Goal: Transaction & Acquisition: Book appointment/travel/reservation

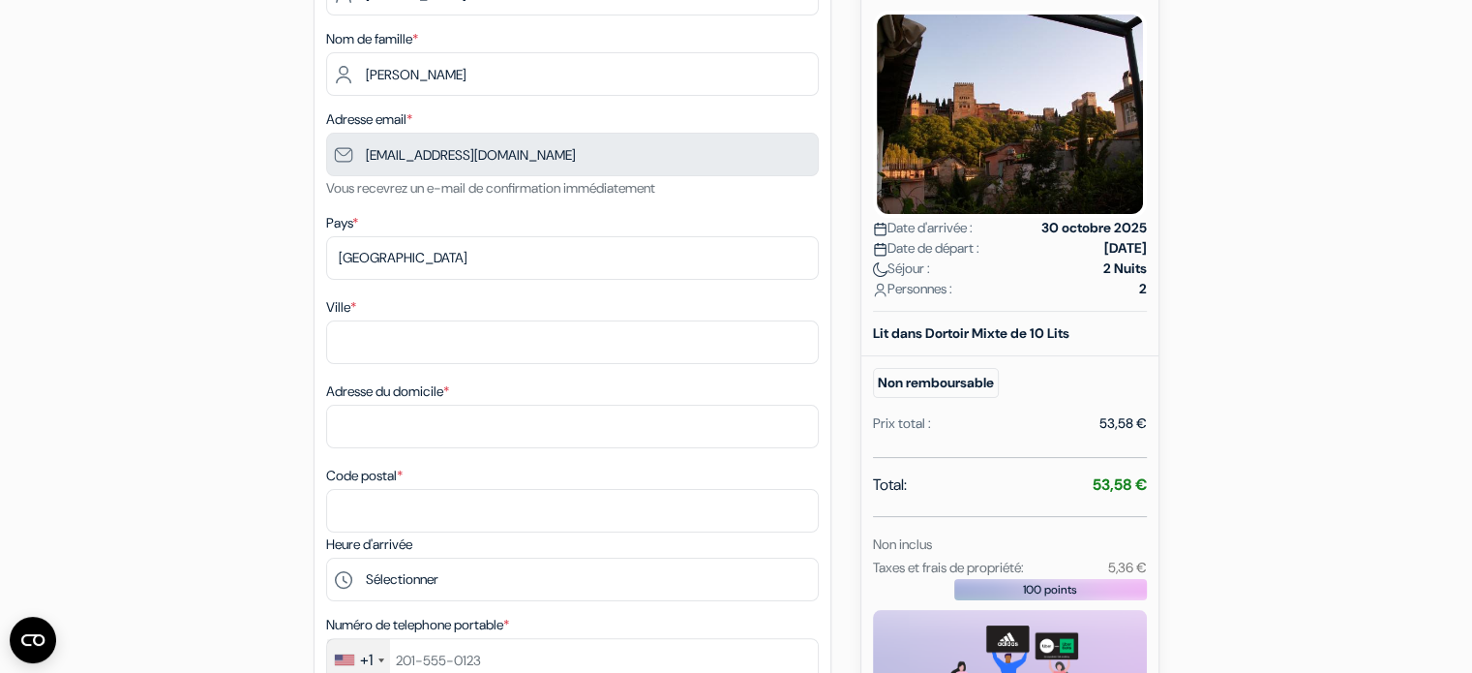
scroll to position [294, 0]
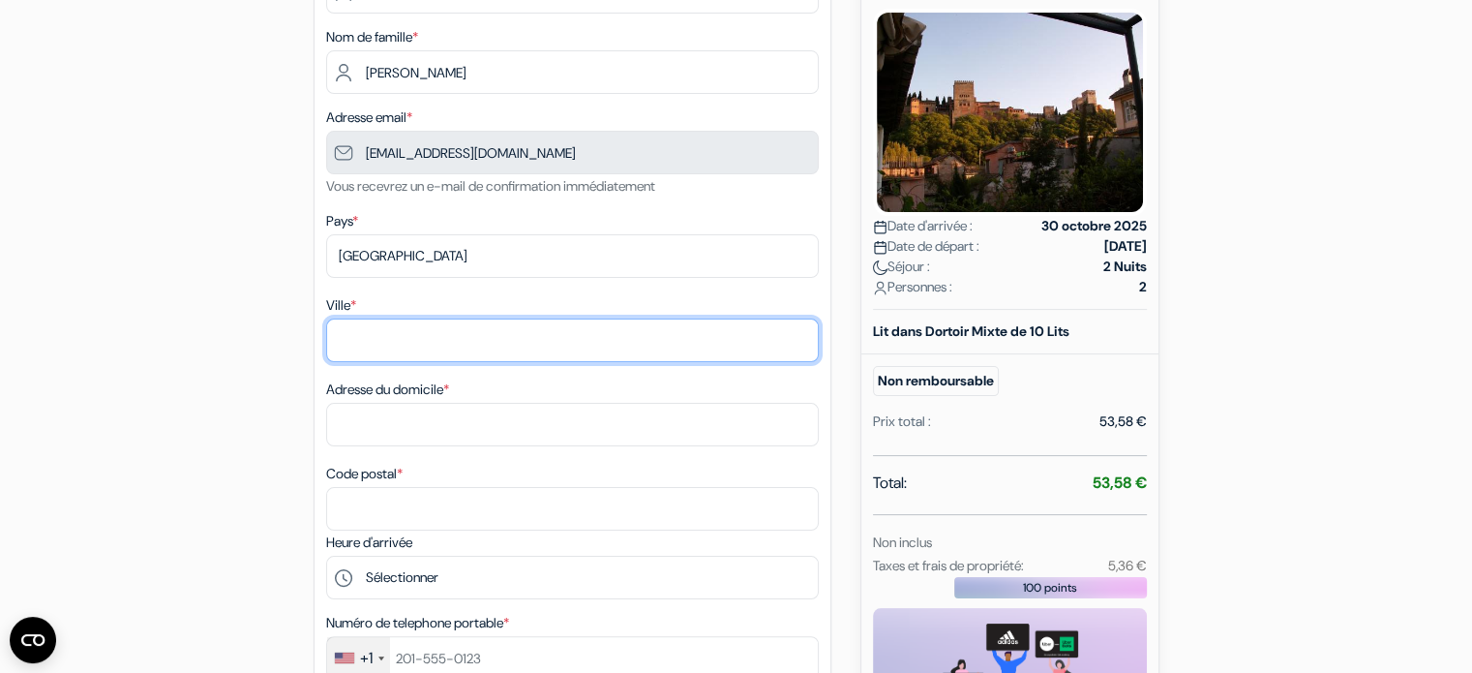
click at [486, 342] on input "Ville *" at bounding box center [572, 340] width 493 height 44
type input "LES LILAS"
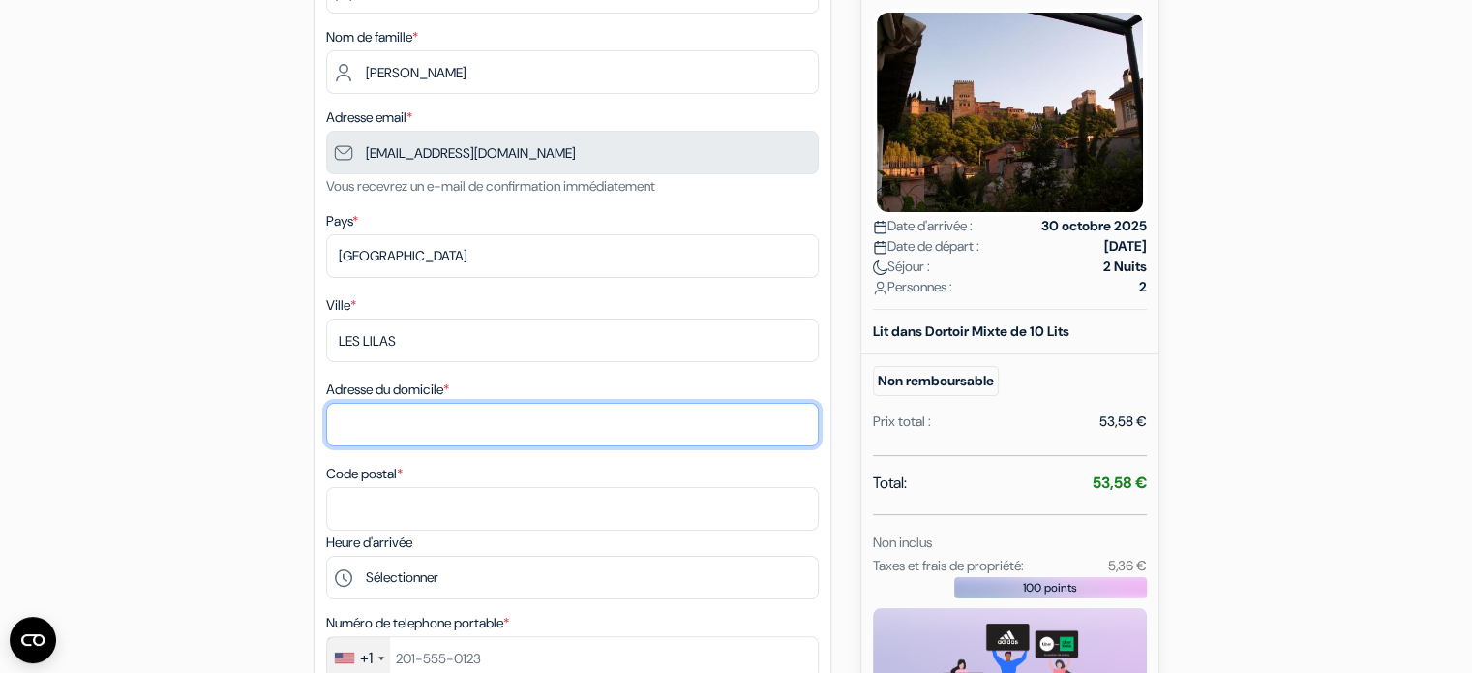
type input "[STREET_ADDRESS]"
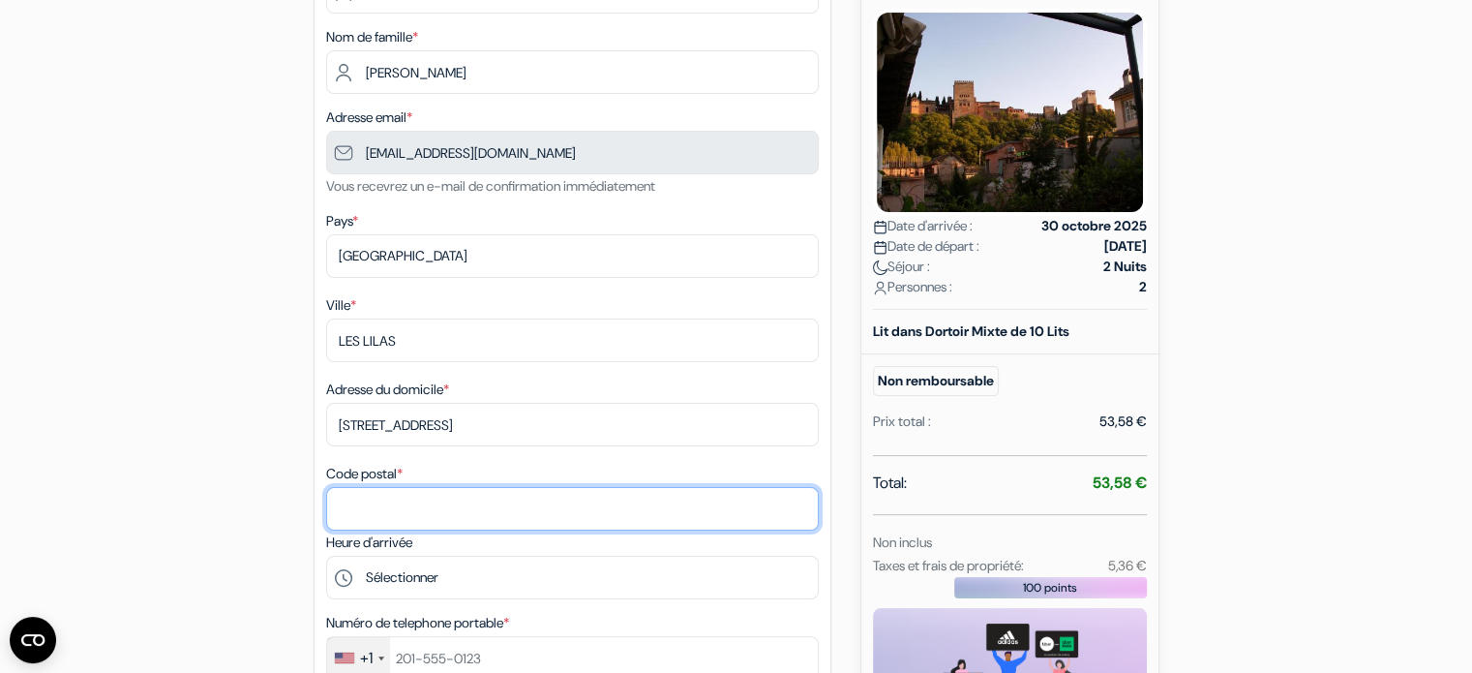
type input "93260"
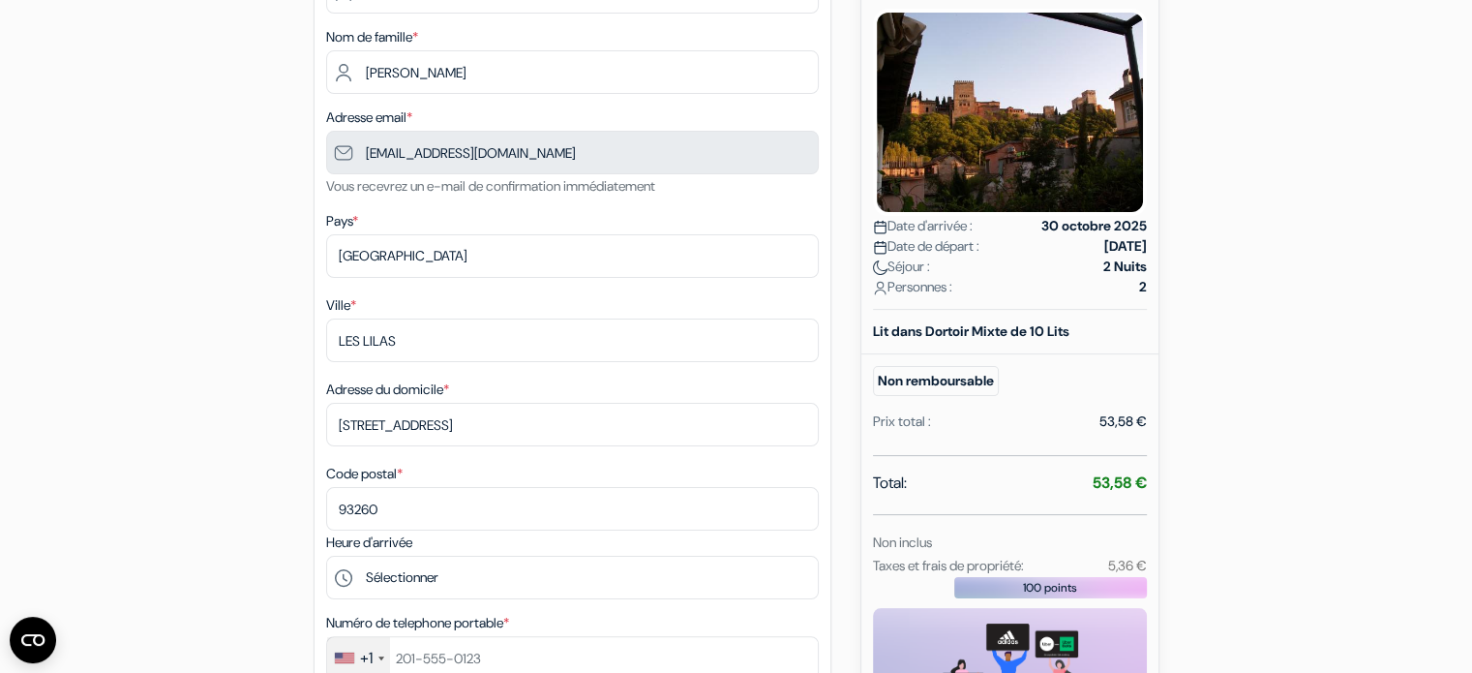
type input "0782114038"
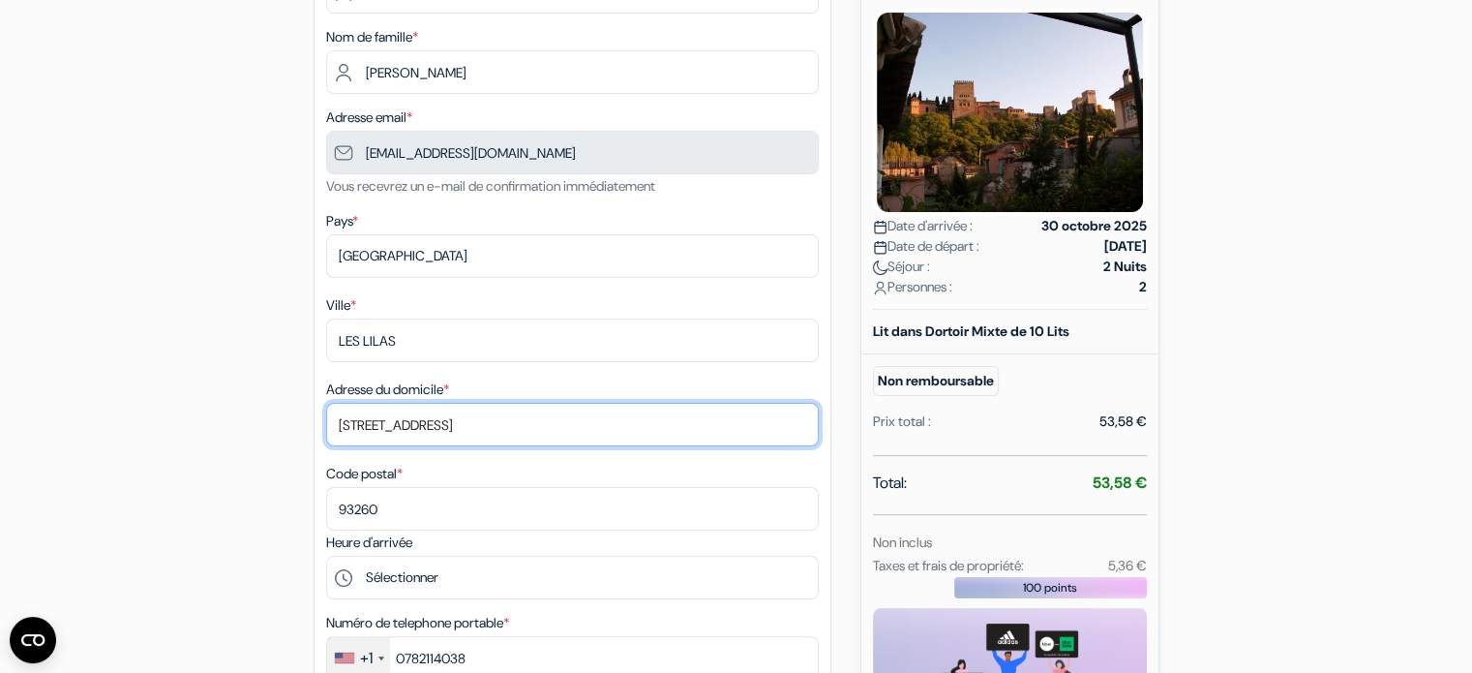
click at [450, 431] on input "[STREET_ADDRESS]" at bounding box center [572, 425] width 493 height 44
type input "[STREET_ADDRESS]"
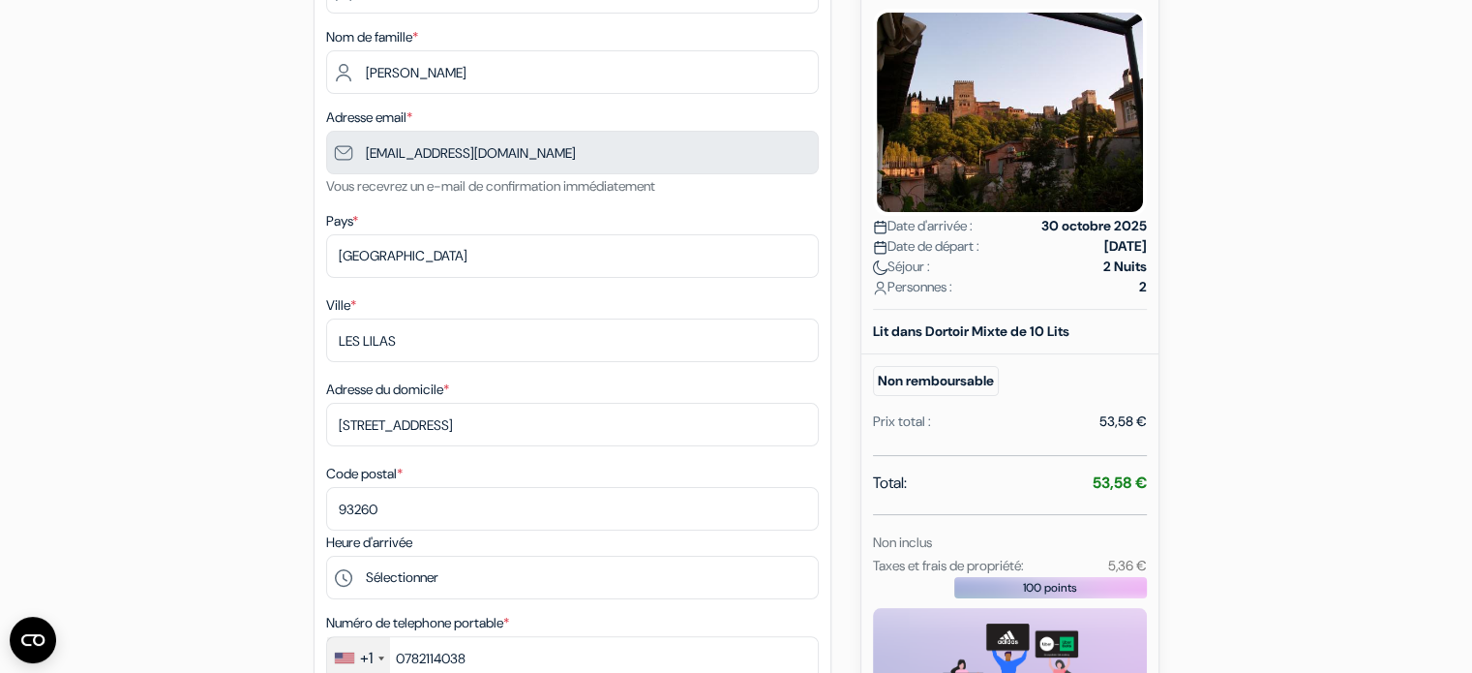
click at [509, 470] on div "Code postal * 93260" at bounding box center [572, 496] width 493 height 69
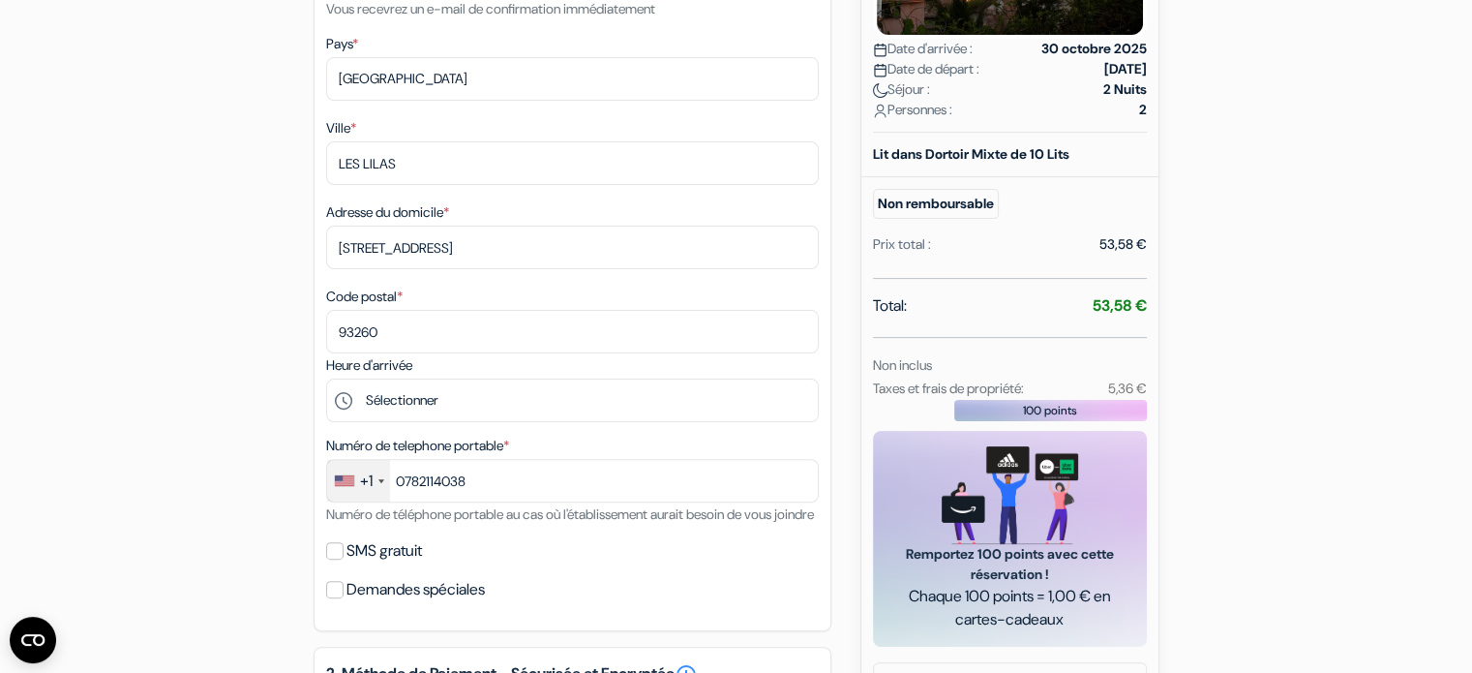
scroll to position [479, 0]
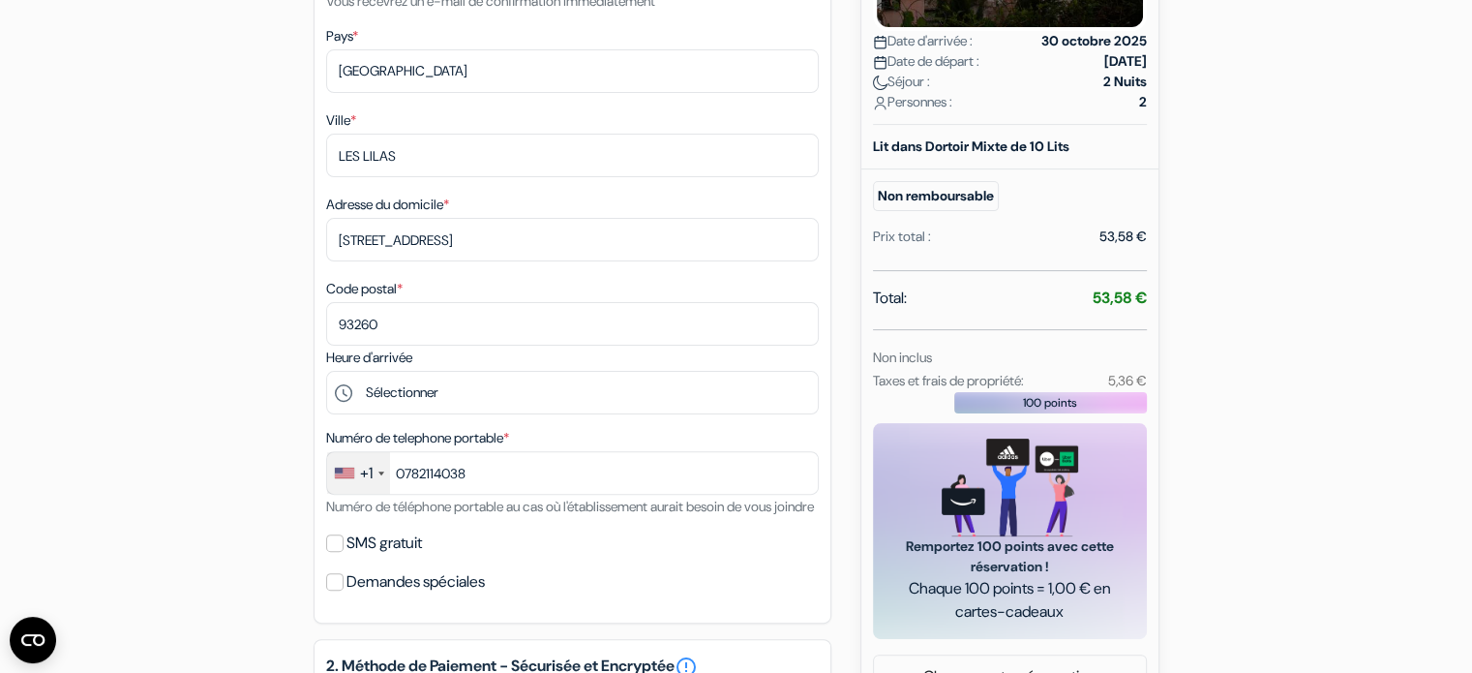
click at [363, 485] on div "+1" at bounding box center [366, 473] width 13 height 23
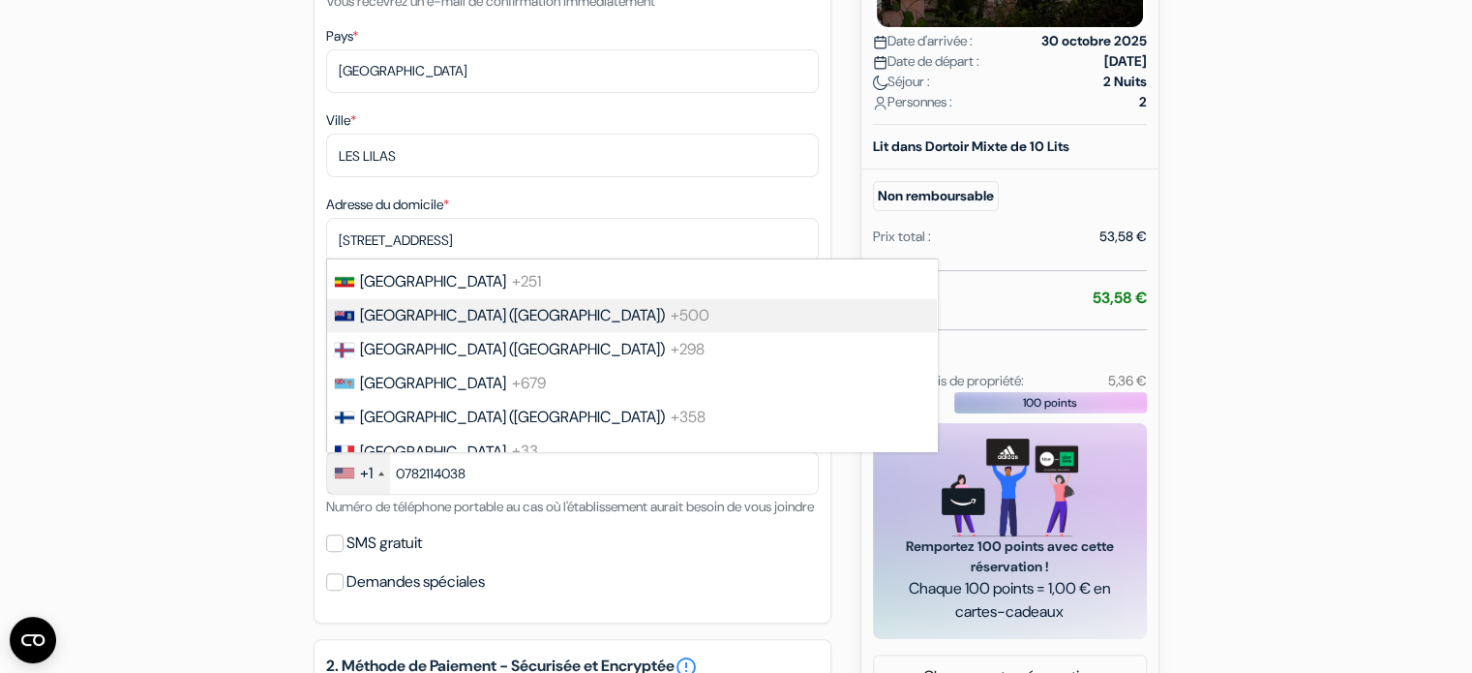
scroll to position [2652, 0]
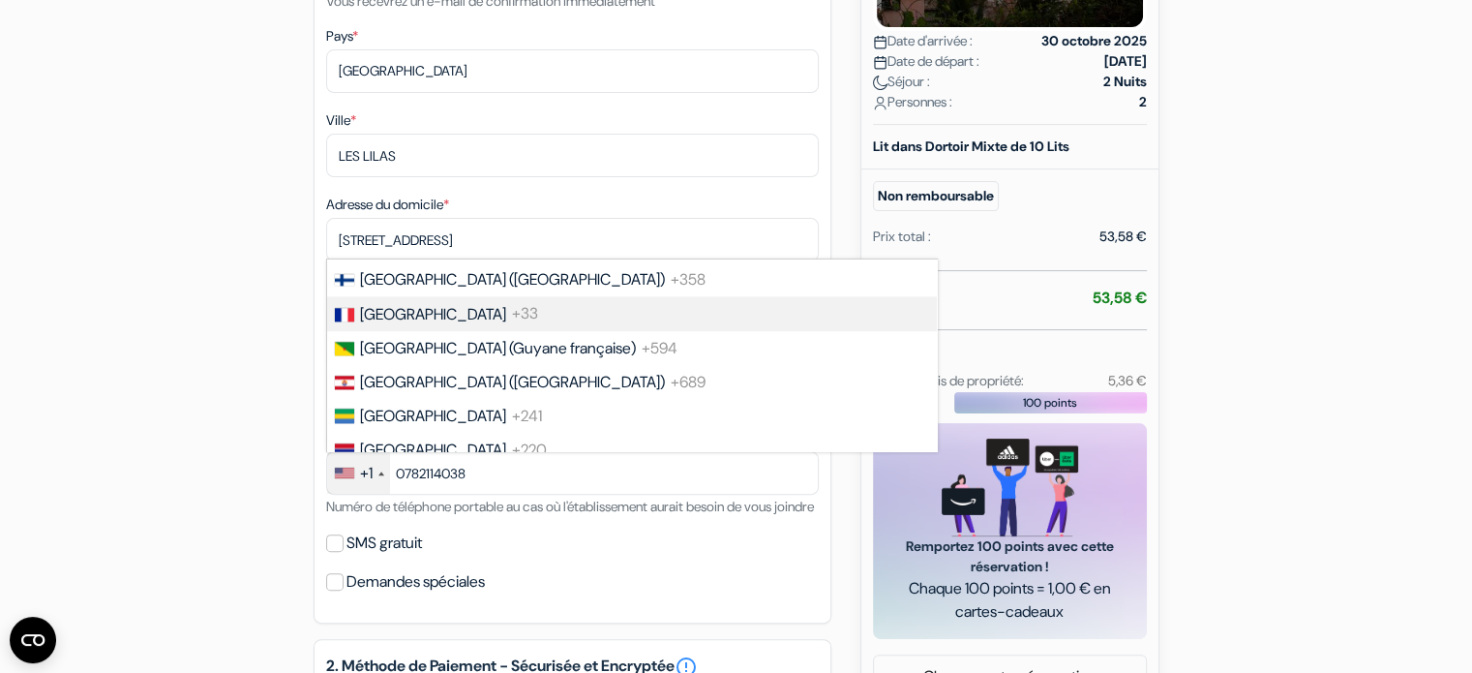
click at [481, 330] on li "France +33" at bounding box center [631, 313] width 612 height 34
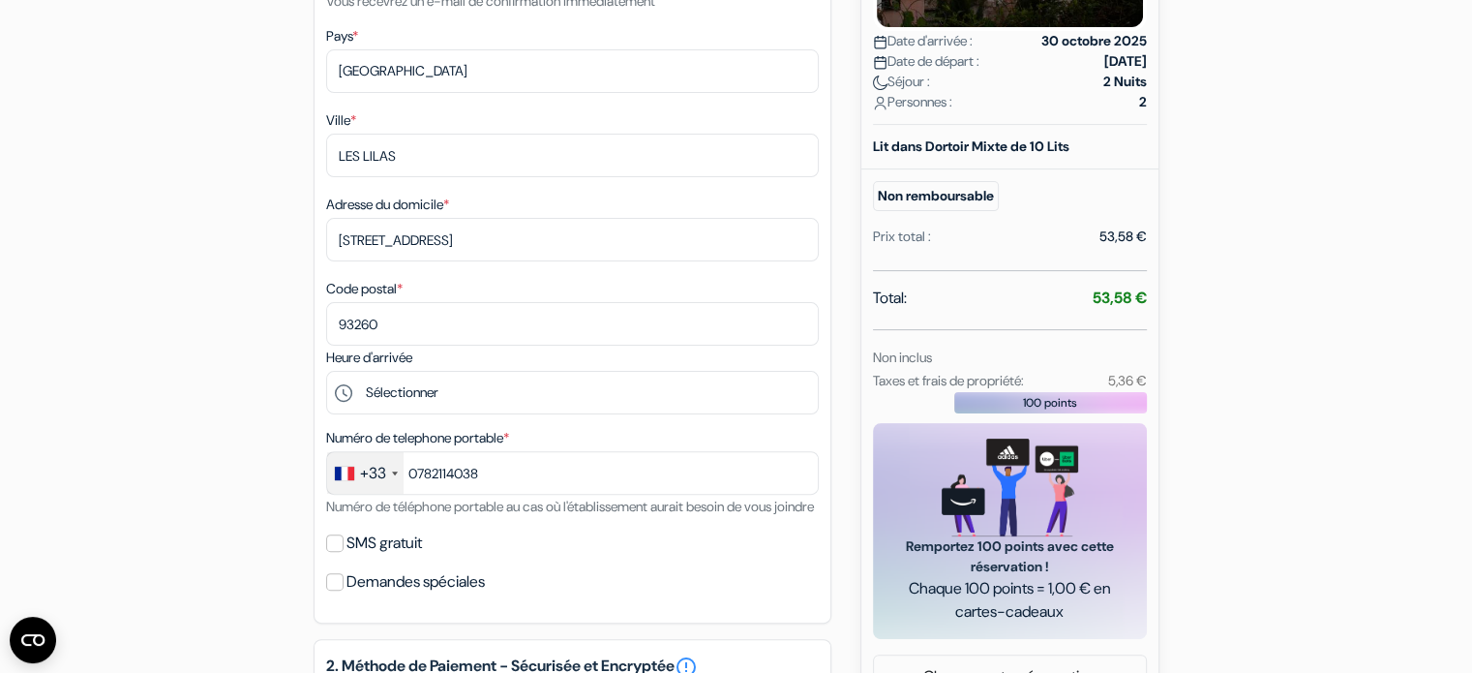
click at [389, 556] on label "SMS gratuit" at bounding box center [383, 542] width 75 height 27
click at [344, 552] on input "SMS gratuit" at bounding box center [334, 542] width 17 height 17
checkbox input "true"
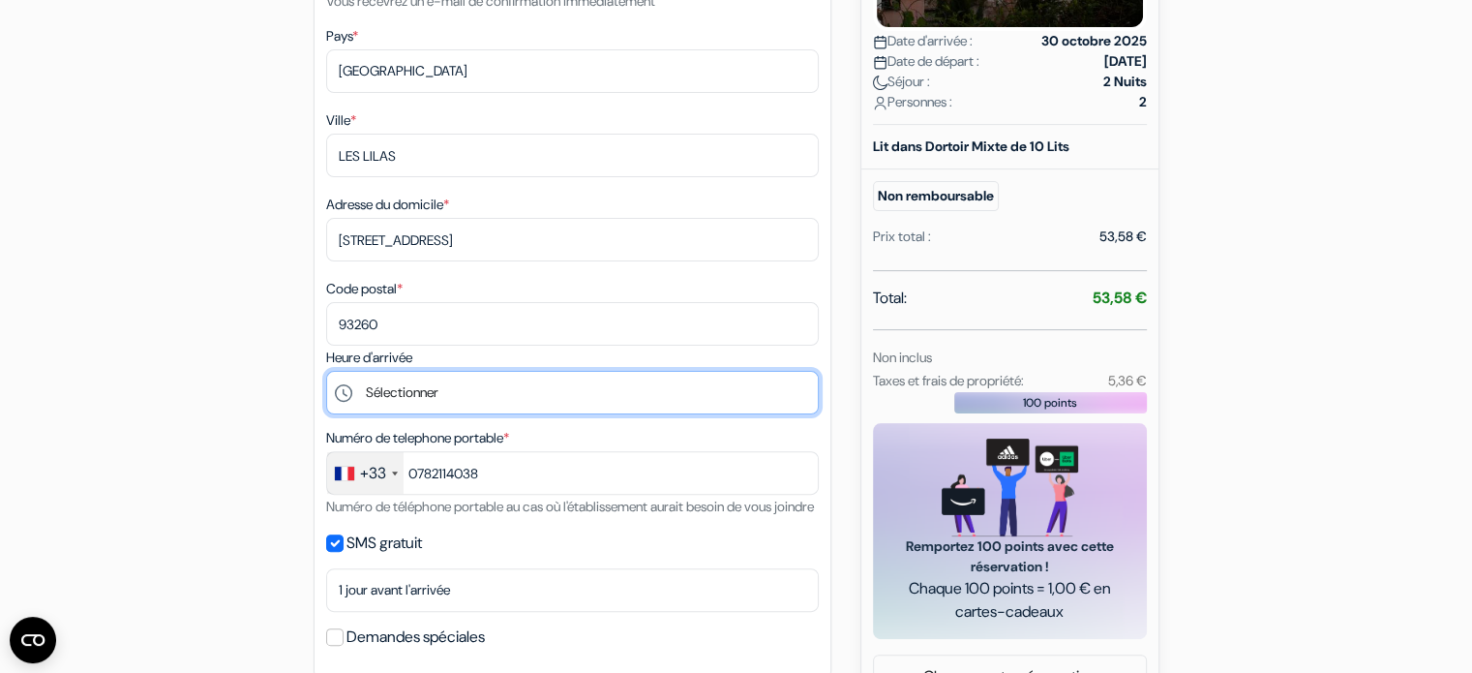
click at [449, 393] on select "Sélectionner 14:00 15:00 16:00 17:00 18:00 19:00 20:00 21:00 22:00" at bounding box center [572, 393] width 493 height 44
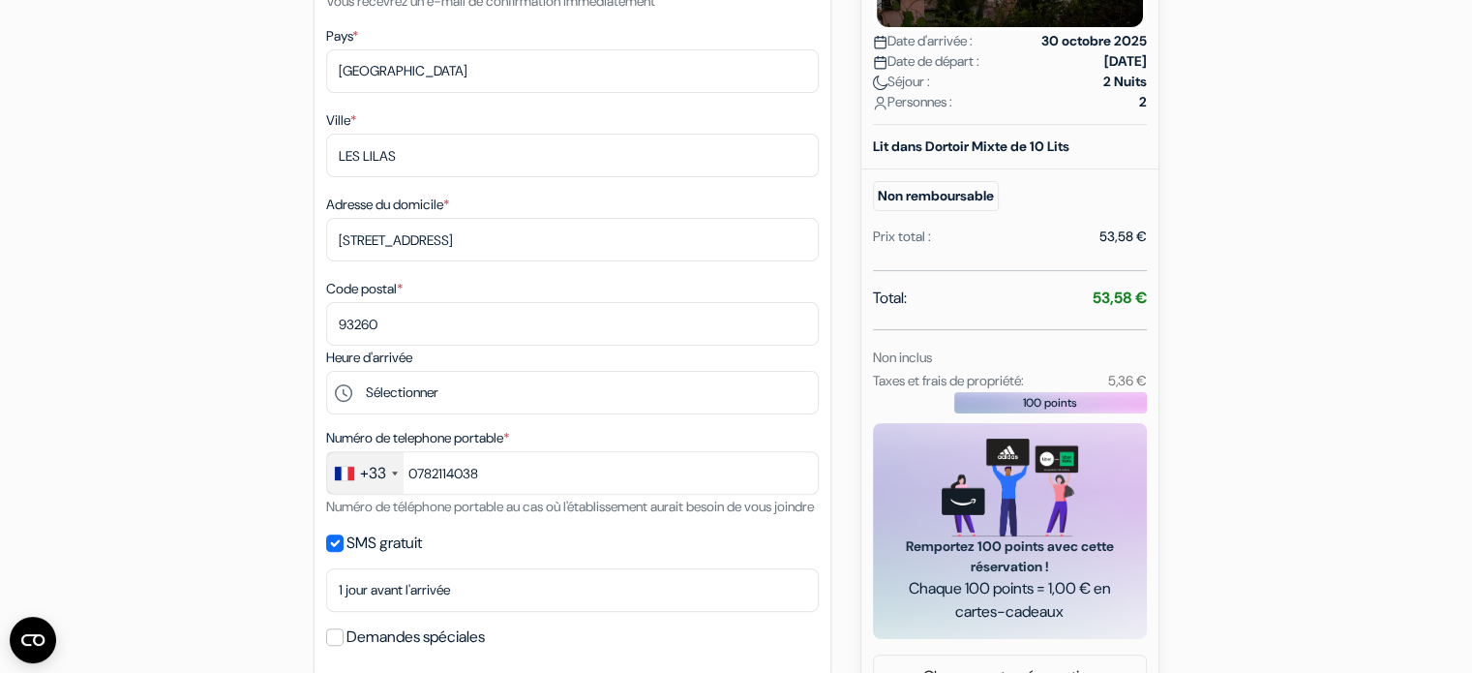
click at [177, 336] on div "add_box Auberge Oasis Backpackers' [GEOGRAPHIC_DATA] [STREET_ADDRESS] Détails d…" at bounding box center [736, 464] width 1277 height 1535
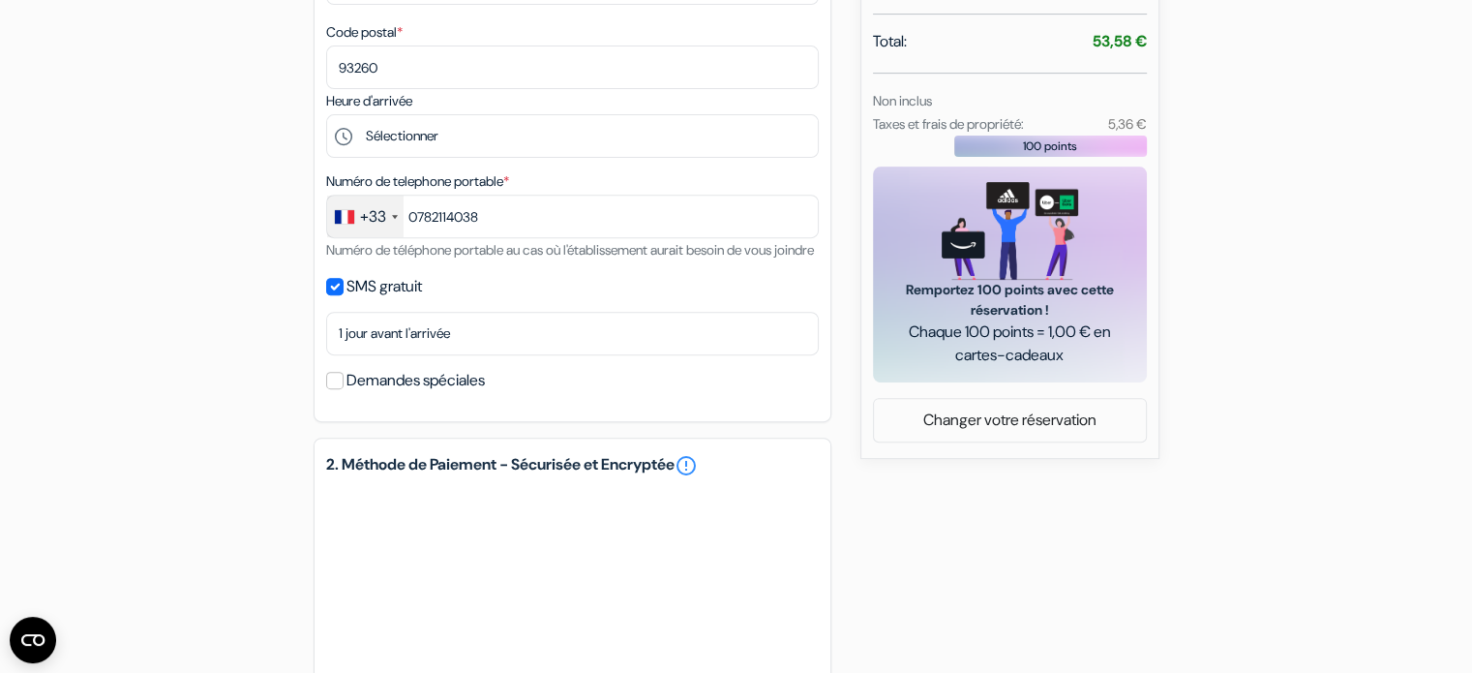
scroll to position [738, 0]
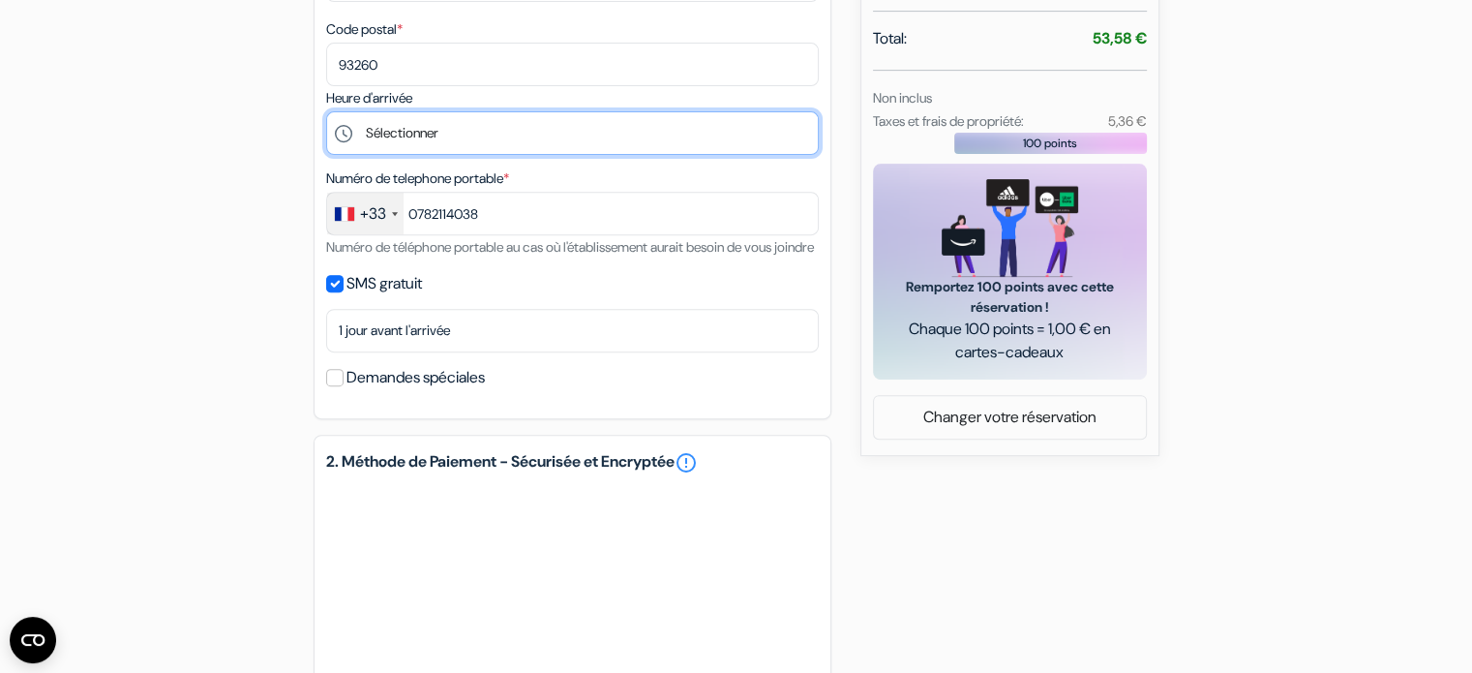
click at [477, 141] on select "Sélectionner 14:00 15:00 16:00 17:00 18:00 19:00 20:00 21:00 22:00" at bounding box center [572, 133] width 493 height 44
select select "15"
click at [326, 113] on select "Sélectionner 14:00 15:00 16:00 17:00 18:00 19:00 20:00 21:00 22:00" at bounding box center [572, 133] width 493 height 44
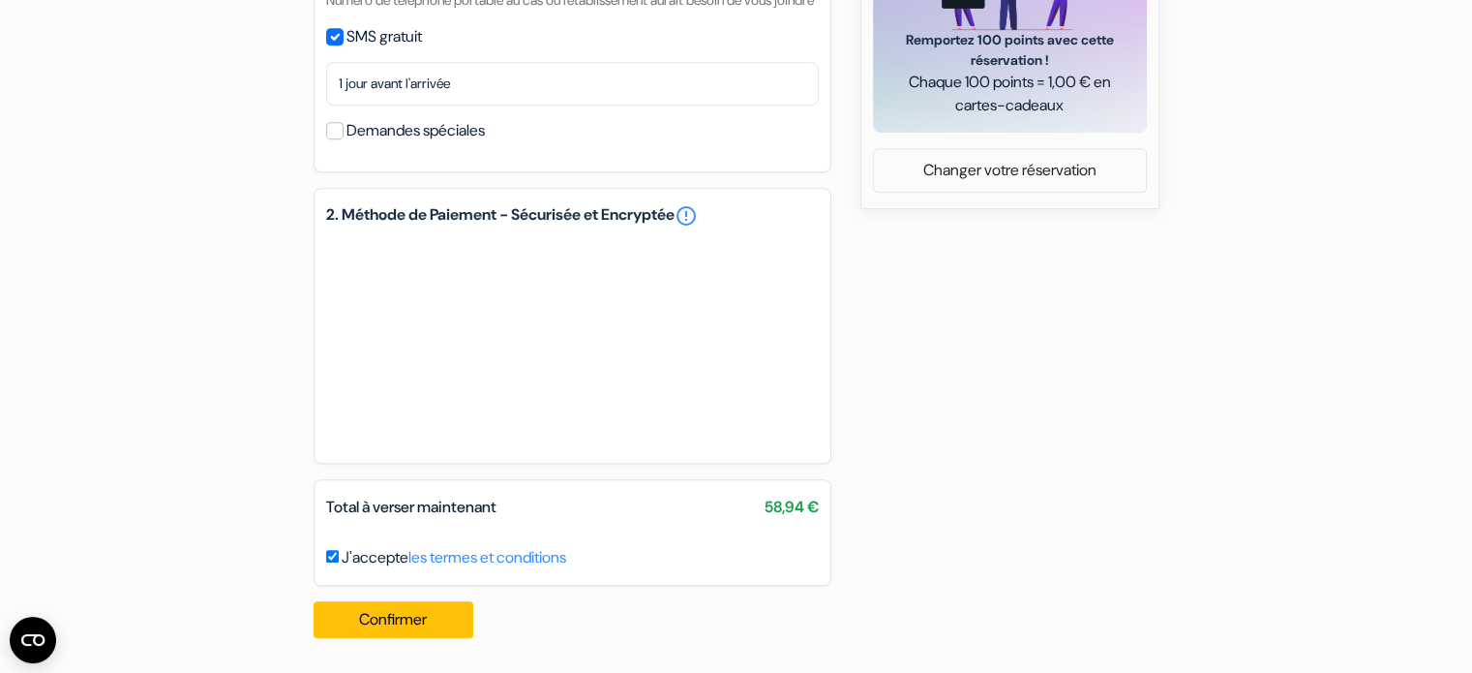
scroll to position [1010, 0]
click at [403, 622] on button "Confirmer Loading..." at bounding box center [394, 619] width 161 height 37
click at [407, 616] on button "Confirmer Loading..." at bounding box center [394, 619] width 161 height 37
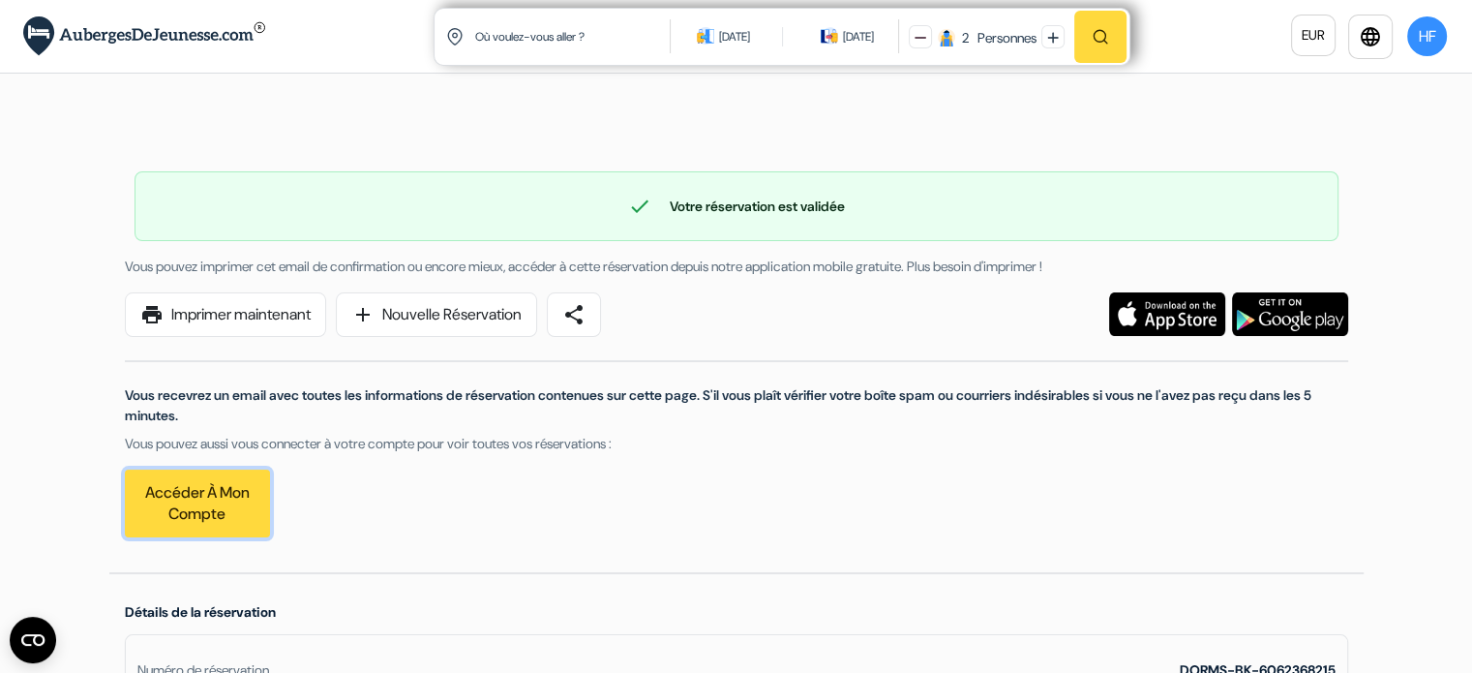
click at [168, 498] on link "Accéder à mon compte" at bounding box center [197, 503] width 145 height 68
